Goal: Navigation & Orientation: Find specific page/section

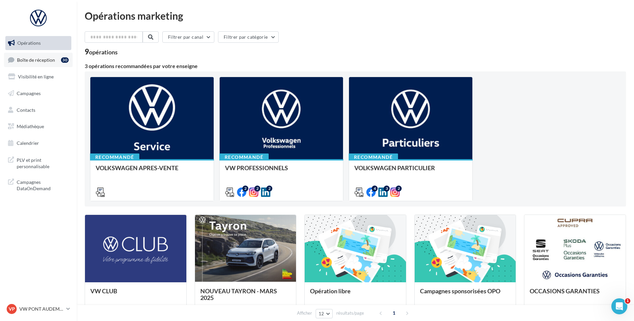
click at [33, 63] on link "Boîte de réception 30" at bounding box center [38, 60] width 69 height 14
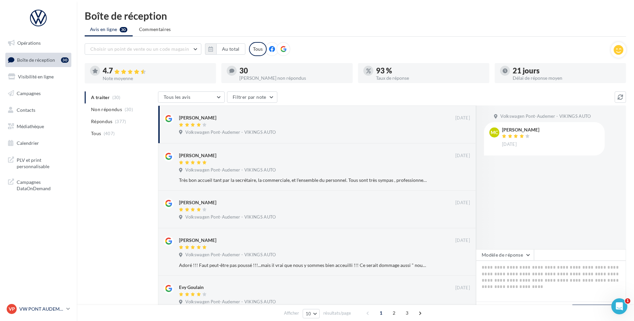
click at [57, 306] on p "VW PONT AUDEMER" at bounding box center [41, 308] width 44 height 7
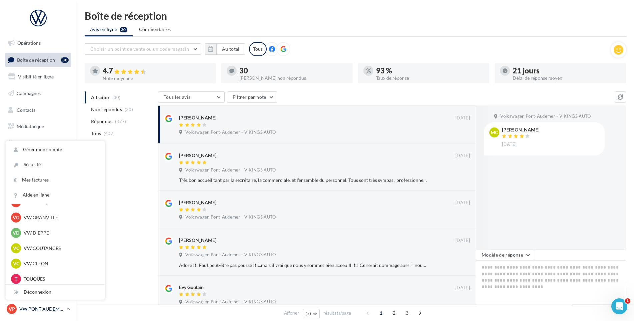
scroll to position [167, 0]
click at [43, 229] on p "VW DIEPPE" at bounding box center [60, 232] width 73 height 7
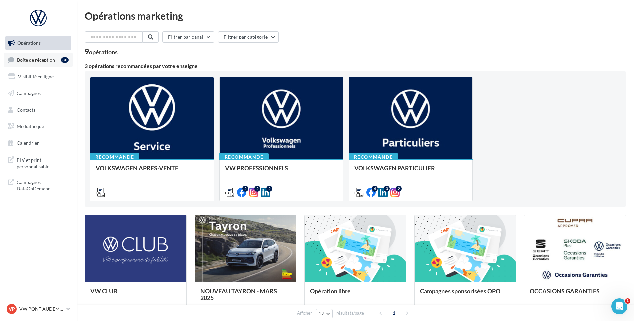
click at [53, 66] on link "Boîte de réception 30" at bounding box center [38, 60] width 69 height 14
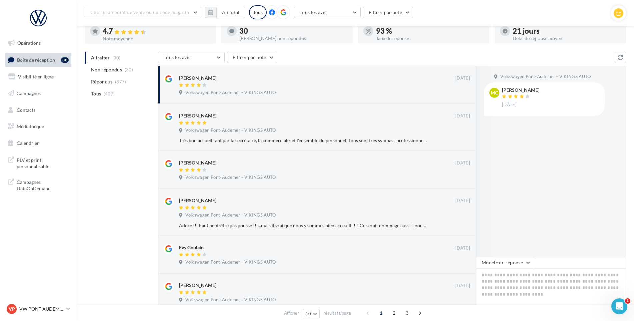
scroll to position [67, 0]
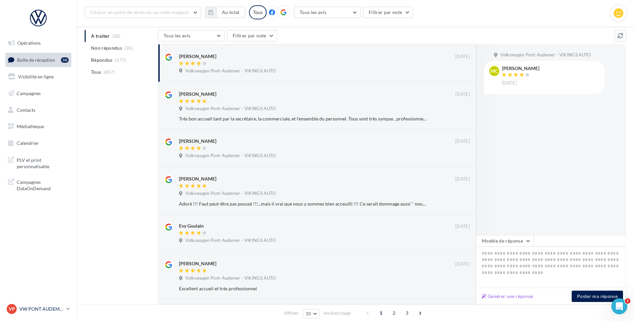
click at [13, 314] on link "VP VW PONT AUDEMER vw-pon-vau" at bounding box center [38, 308] width 66 height 13
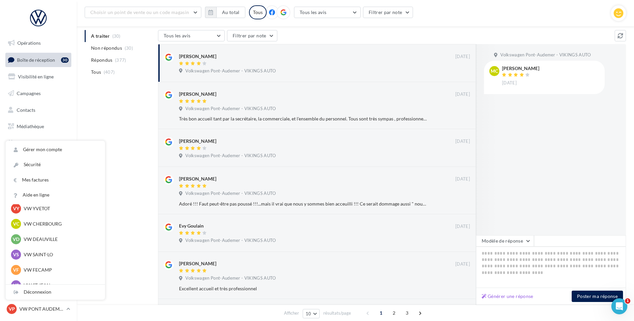
scroll to position [100, 0]
click at [66, 220] on p "VW ST JEAN" at bounding box center [60, 222] width 73 height 7
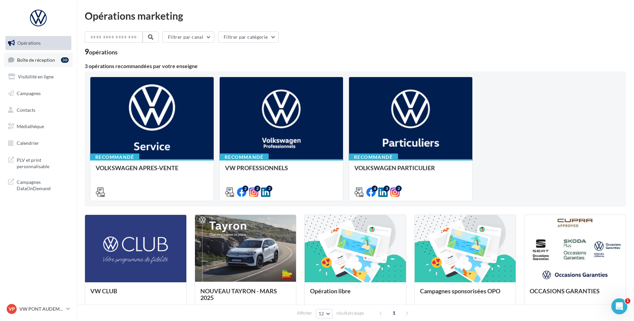
click at [42, 66] on link "Boîte de réception 30" at bounding box center [38, 60] width 69 height 14
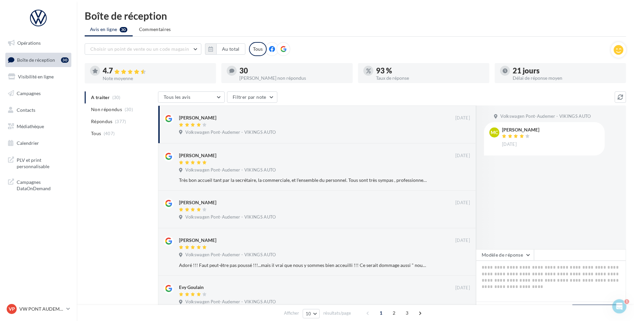
drag, startPoint x: 122, startPoint y: 208, endPoint x: 117, endPoint y: 219, distance: 12.4
click at [122, 208] on div "A traiter (30) Non répondus (30) Répondus (377) Tous (407) Tous les avis Tous l…" at bounding box center [355, 324] width 541 height 466
click at [29, 303] on nav "Opérations Boîte de réception 30 Visibilité en ligne Campagnes Contacts Médiath…" at bounding box center [38, 160] width 77 height 321
drag, startPoint x: 27, startPoint y: 304, endPoint x: 19, endPoint y: 307, distance: 9.1
click at [20, 309] on p "VW PONT AUDEMER" at bounding box center [41, 308] width 44 height 7
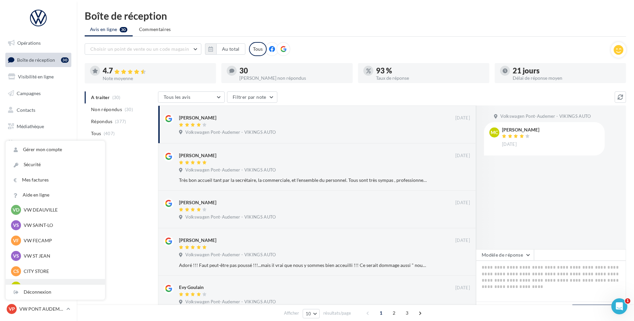
scroll to position [133, 0]
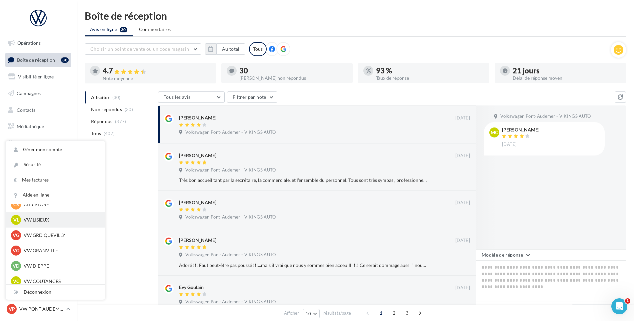
click at [44, 217] on p "VW LISIEUX" at bounding box center [60, 219] width 73 height 7
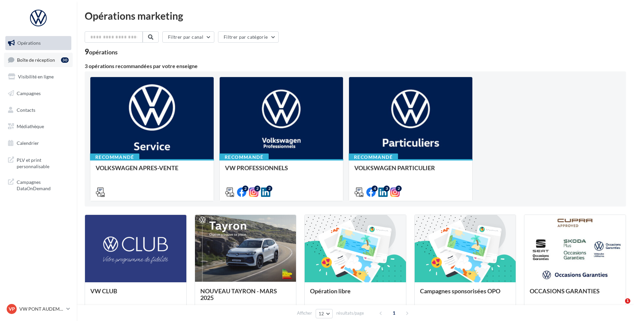
click at [38, 62] on span "Boîte de réception" at bounding box center [36, 60] width 38 height 6
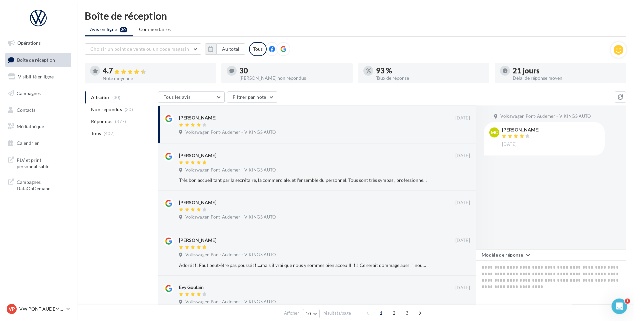
click at [73, 305] on div "VP VW PONT AUDEMER vw-pon-vau" at bounding box center [38, 311] width 77 height 18
click at [66, 305] on link "VP VW PONT AUDEMER vw-pon-vau" at bounding box center [38, 308] width 66 height 13
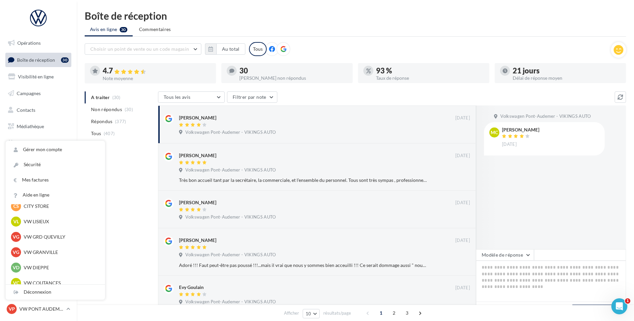
scroll to position [115, 0]
click at [52, 234] on div "VL VW LISIEUX vw-lis-vau" at bounding box center [55, 238] width 89 height 10
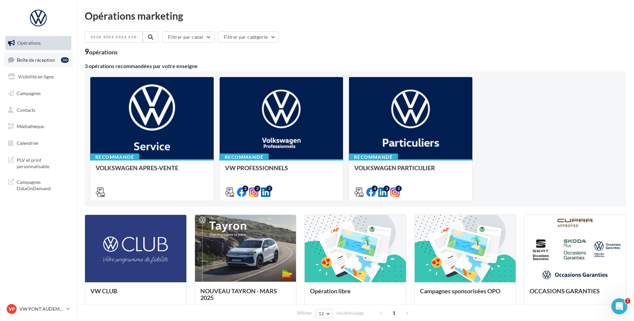
click at [33, 60] on span "Boîte de réception" at bounding box center [36, 60] width 38 height 6
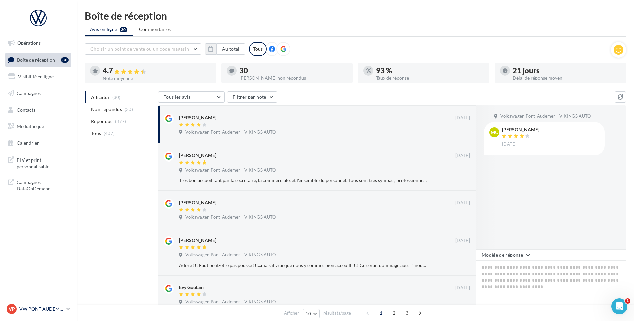
click at [58, 312] on div "VP VW PONT AUDEMER vw-pon-vau" at bounding box center [35, 309] width 57 height 10
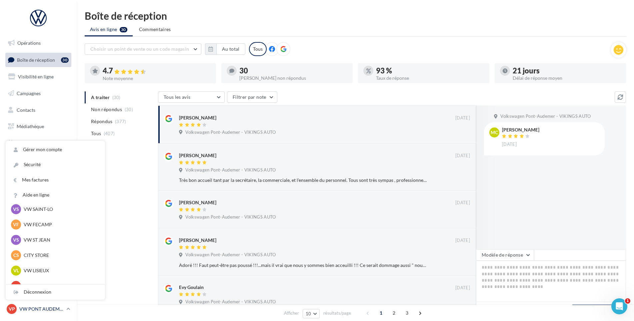
scroll to position [67, 0]
click at [43, 255] on p "VW ST JEAN" at bounding box center [60, 255] width 73 height 7
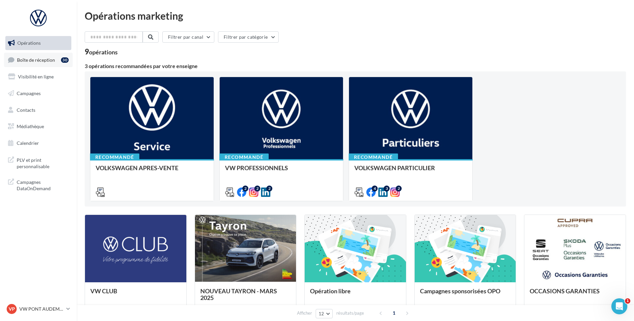
click at [60, 59] on link "Boîte de réception 30" at bounding box center [38, 60] width 69 height 14
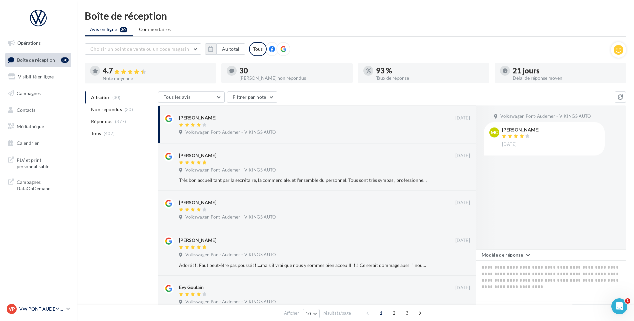
click at [58, 305] on p "VW PONT AUDEMER" at bounding box center [41, 308] width 44 height 7
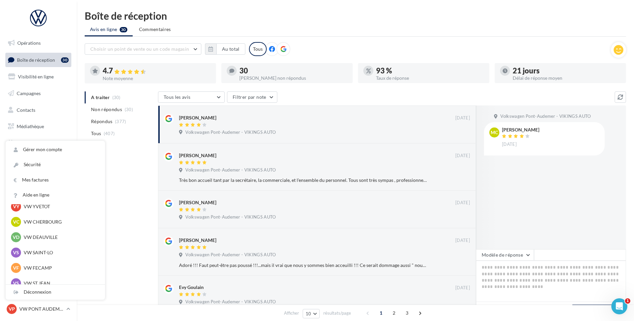
scroll to position [100, 0]
click at [55, 223] on p "VW ST JEAN" at bounding box center [60, 222] width 73 height 7
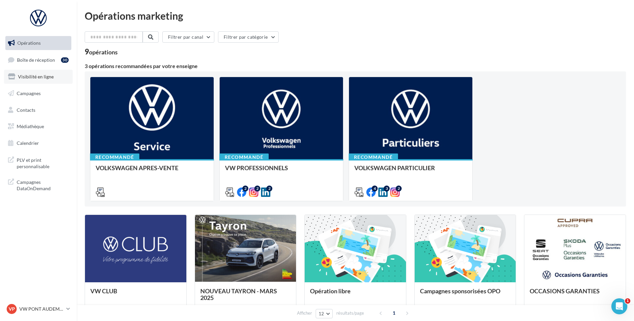
click at [37, 74] on span "Visibilité en ligne" at bounding box center [36, 77] width 36 height 6
click at [42, 64] on link "Boîte de réception 30" at bounding box center [38, 60] width 69 height 14
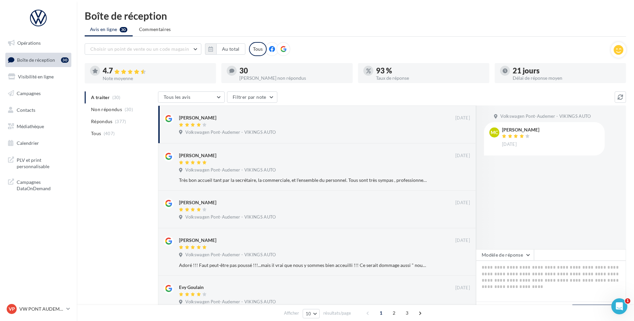
click at [29, 317] on div "VP VW PONT AUDEMER vw-pon-vau" at bounding box center [38, 311] width 77 height 18
click at [30, 309] on p "VW PONT AUDEMER" at bounding box center [41, 308] width 44 height 7
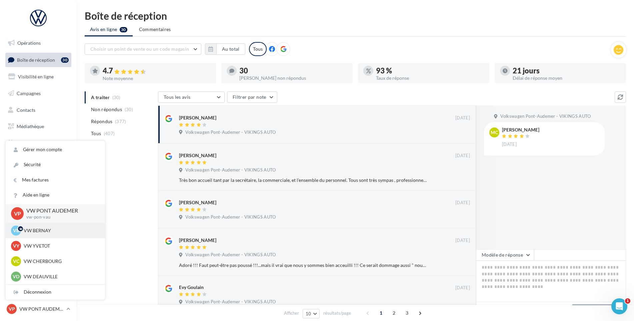
scroll to position [167, 0]
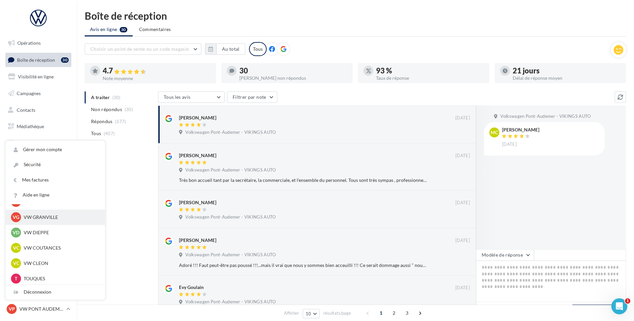
click at [55, 219] on p "VW GRANVILLE" at bounding box center [60, 217] width 73 height 7
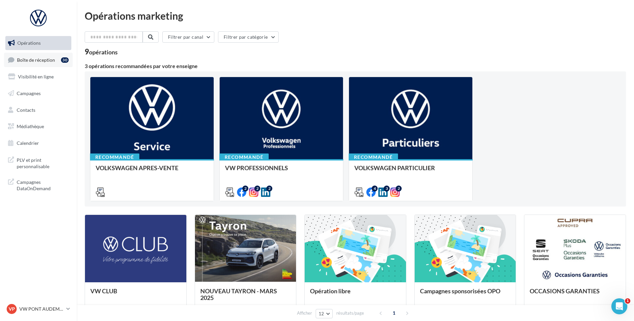
click at [61, 62] on div "30" at bounding box center [65, 59] width 8 height 5
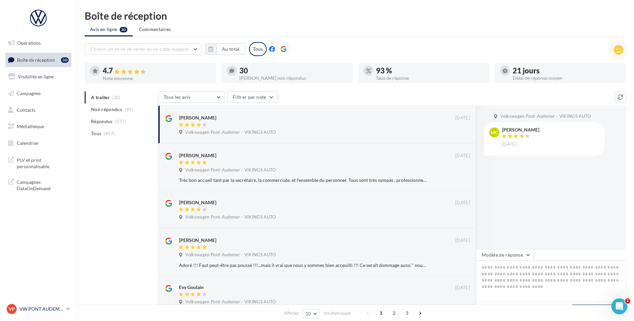
click at [43, 308] on p "VW PONT AUDEMER" at bounding box center [41, 308] width 44 height 7
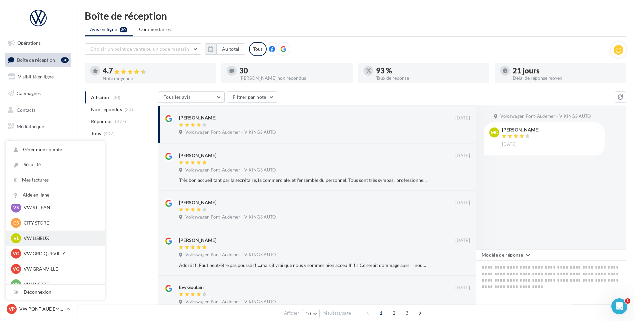
scroll to position [115, 0]
click at [53, 241] on p "VW LISIEUX" at bounding box center [60, 238] width 73 height 7
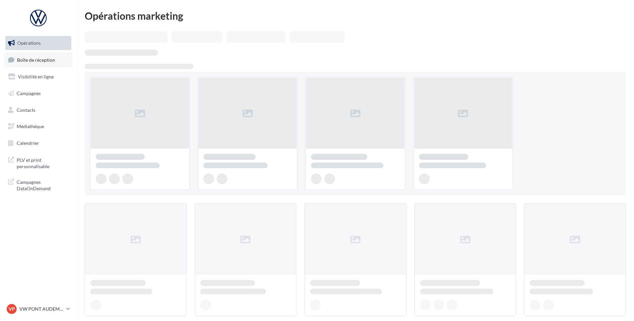
click at [50, 55] on link "Boîte de réception" at bounding box center [38, 60] width 69 height 14
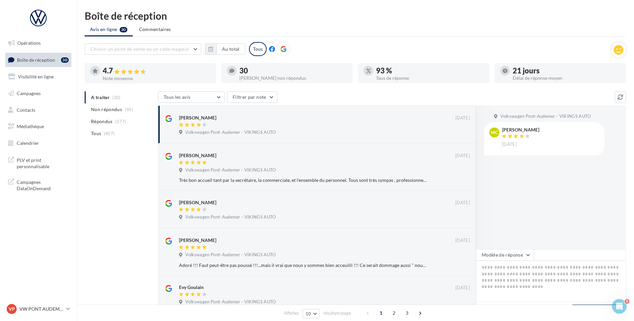
click at [617, 188] on div "Volkswagen Pont-Audemer - VIKINGS AUTO MC [PERSON_NAME] [DATE]" at bounding box center [551, 177] width 150 height 144
click at [71, 301] on nav "Opérations Boîte de réception 30 Visibilité en ligne Campagnes Contacts Médiath…" at bounding box center [38, 160] width 77 height 321
click at [50, 306] on p "VW PONT AUDEMER" at bounding box center [41, 308] width 44 height 7
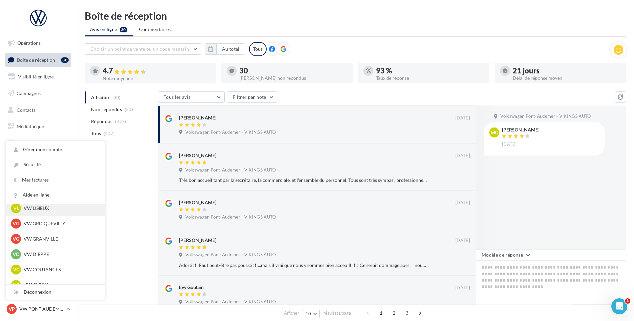
scroll to position [133, 0]
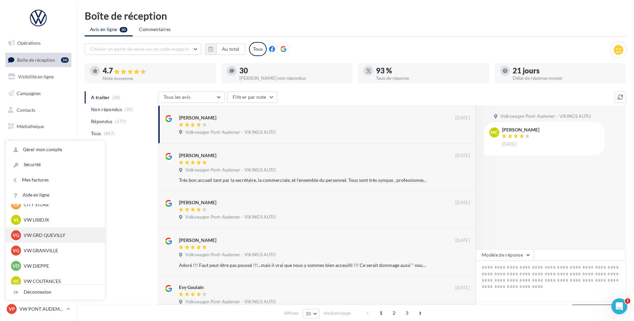
click at [39, 231] on div "VG VW GRD QUEVILLY vw-leg-vau" at bounding box center [55, 235] width 89 height 10
